Goal: Task Accomplishment & Management: Manage account settings

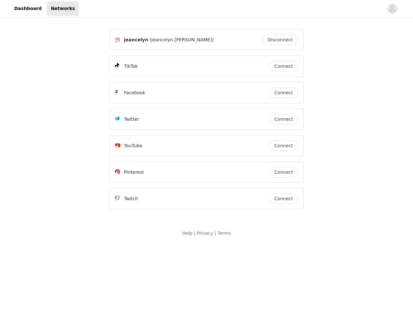
click at [207, 122] on div "Twitter" at bounding box center [192, 119] width 154 height 8
click at [207, 9] on div at bounding box center [231, 8] width 305 height 15
click at [393, 9] on icon "avatar" at bounding box center [392, 9] width 6 height 10
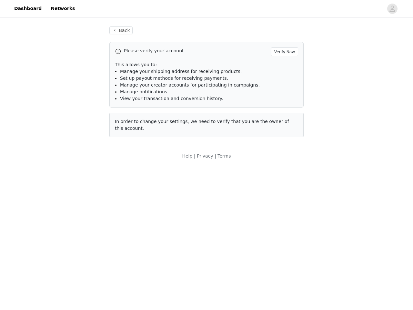
click at [282, 40] on div "Back Please verify your account. Verify Now This allows you to: Manage your shi…" at bounding box center [207, 82] width 210 height 126
click at [284, 66] on p "This allows you to:" at bounding box center [206, 64] width 183 height 7
click at [284, 93] on li "Manage notifications." at bounding box center [209, 91] width 178 height 7
click at [284, 119] on span "In order to change your settings, we need to verify that you are the owner of t…" at bounding box center [202, 125] width 174 height 12
click at [284, 146] on div "Back Please verify your account. Verify Now This allows you to: Manage your shi…" at bounding box center [207, 86] width 210 height 134
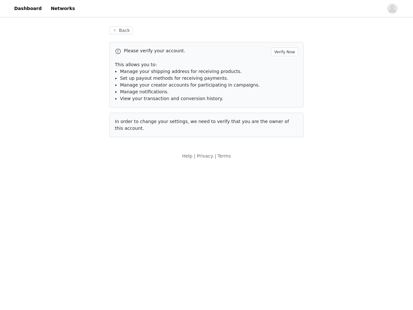
click at [284, 172] on body "Dashboard Networks Back Please verify your account. Verify Now This allows you …" at bounding box center [206, 155] width 413 height 310
click at [284, 199] on body "Dashboard Networks Back Please verify your account. Verify Now This allows you …" at bounding box center [206, 155] width 413 height 310
